Goal: Task Accomplishment & Management: Manage account settings

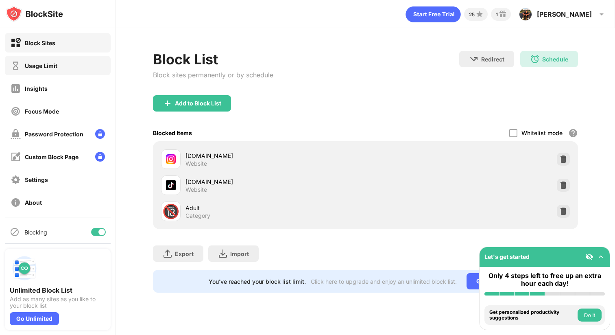
click at [68, 68] on div "Usage Limit" at bounding box center [58, 66] width 106 height 20
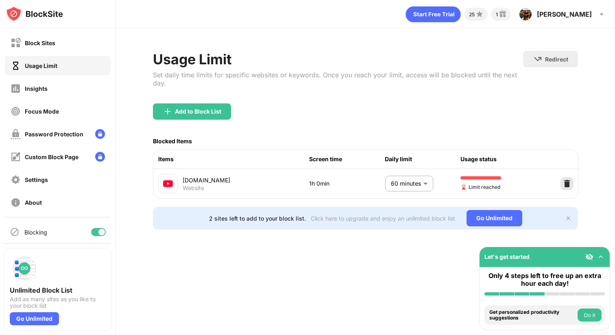
click at [571, 181] on div at bounding box center [566, 183] width 13 height 13
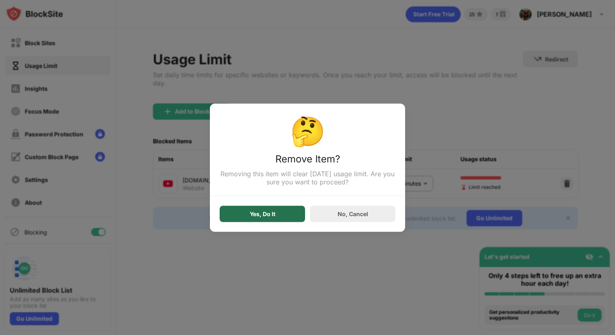
click at [243, 213] on div "Yes, Do It" at bounding box center [262, 213] width 85 height 16
